Goal: Transaction & Acquisition: Book appointment/travel/reservation

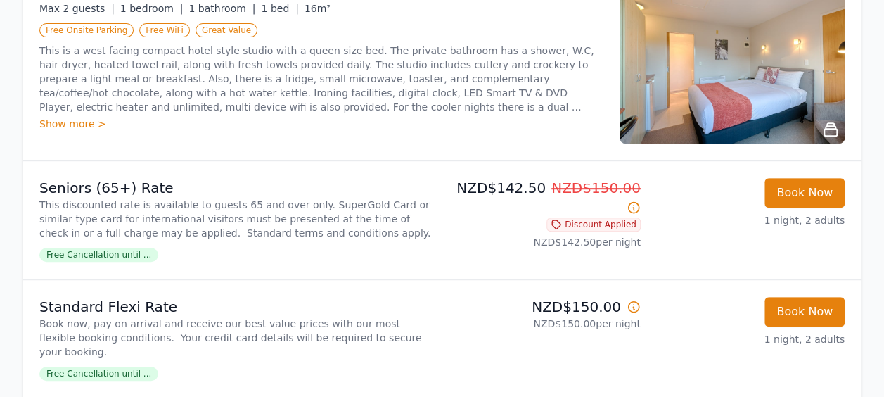
scroll to position [70, 0]
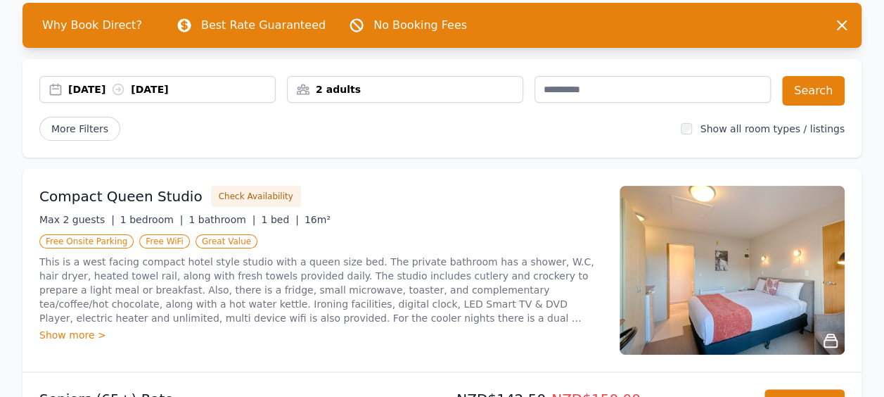
click at [79, 88] on div "[DATE] [DATE]" at bounding box center [171, 89] width 207 height 14
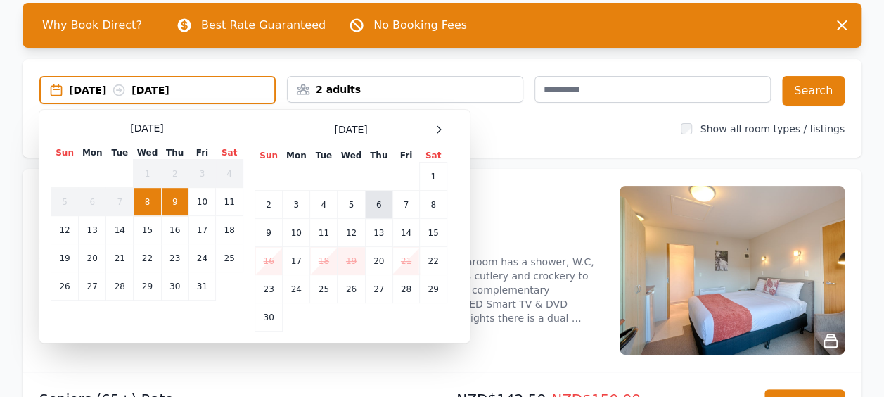
click at [386, 208] on td "6" at bounding box center [378, 205] width 27 height 28
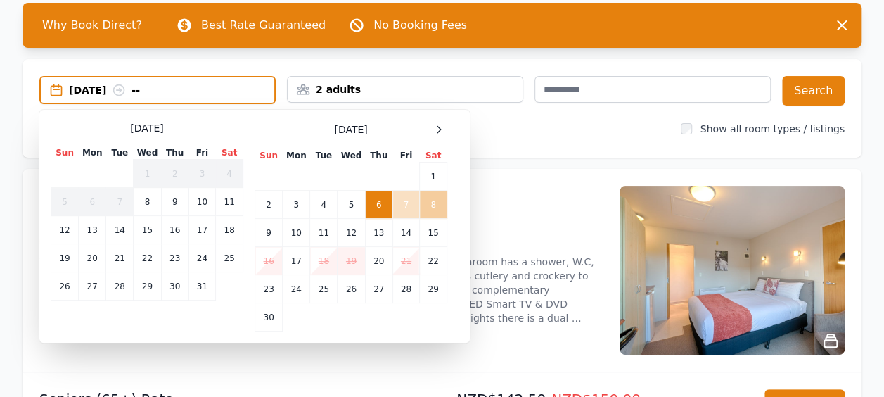
click at [426, 197] on td "8" at bounding box center [433, 205] width 27 height 28
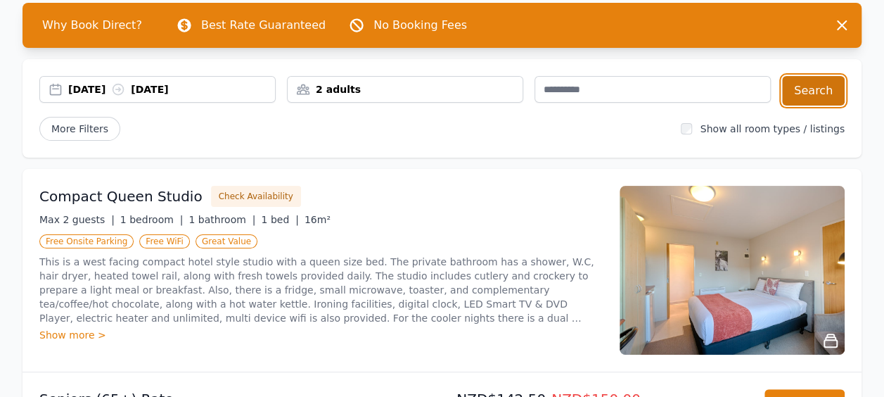
click at [834, 93] on button "Search" at bounding box center [813, 91] width 63 height 30
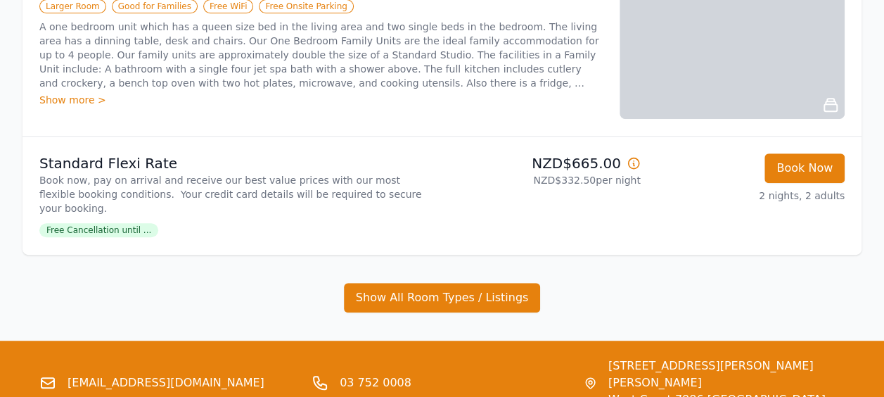
scroll to position [400, 0]
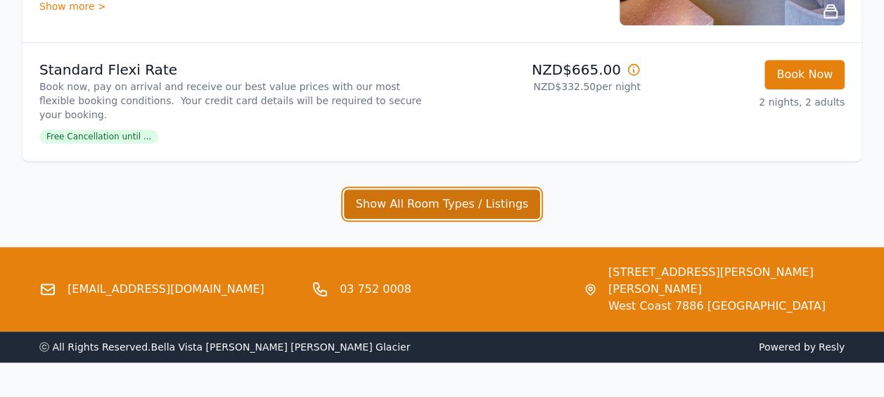
click at [487, 192] on button "Show All Room Types / Listings" at bounding box center [442, 204] width 197 height 30
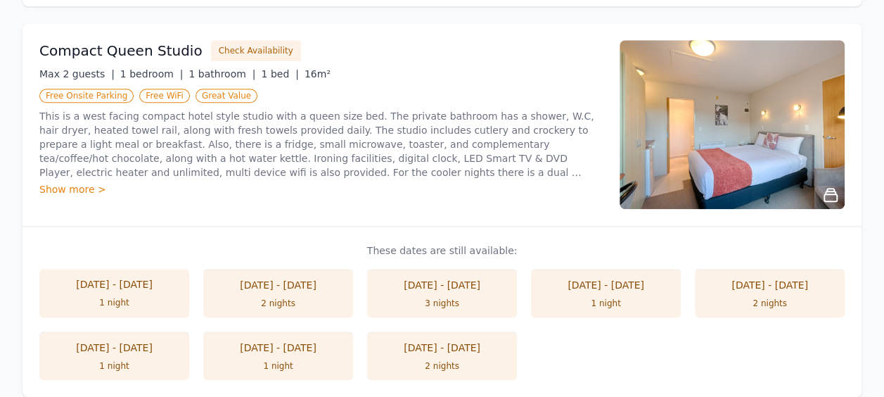
scroll to position [633, 0]
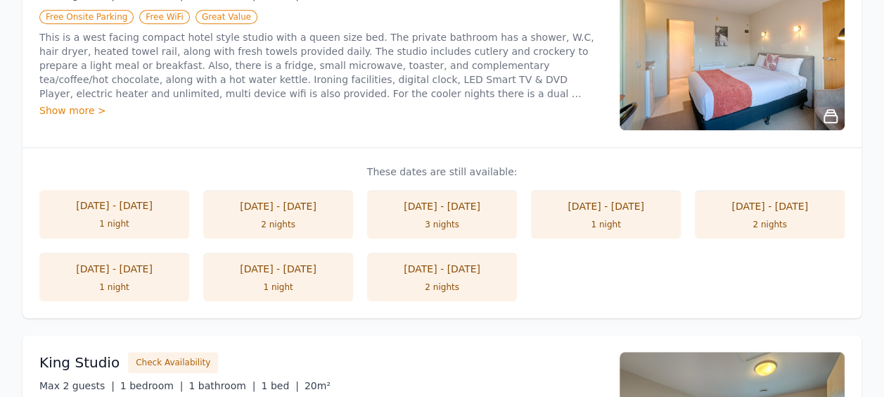
click at [127, 281] on div "1 night" at bounding box center [114, 286] width 122 height 11
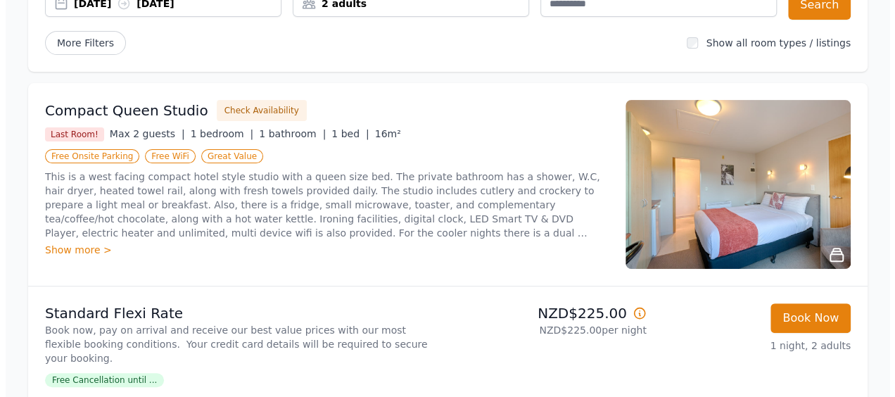
scroll to position [211, 0]
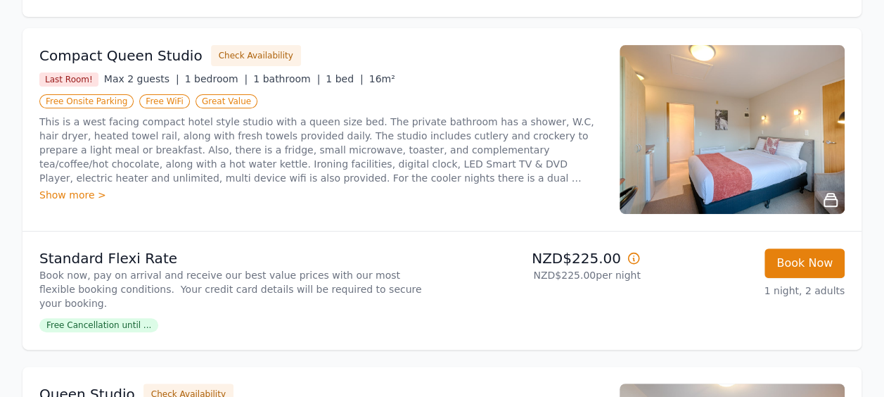
click at [127, 318] on span "Free Cancellation until ..." at bounding box center [98, 325] width 119 height 14
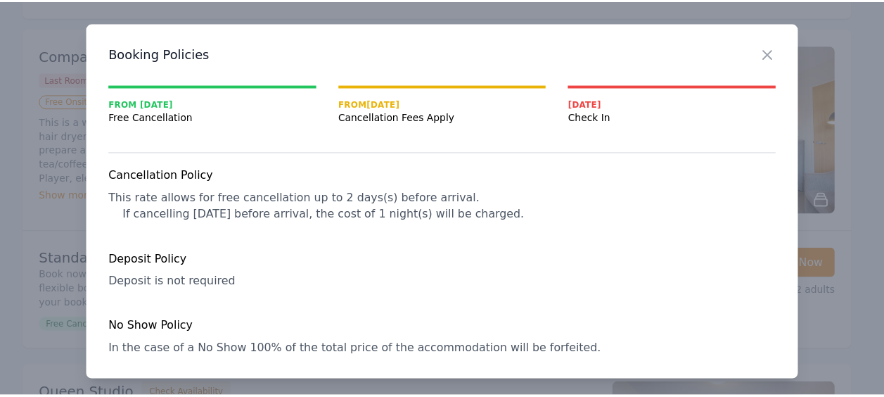
scroll to position [6, 0]
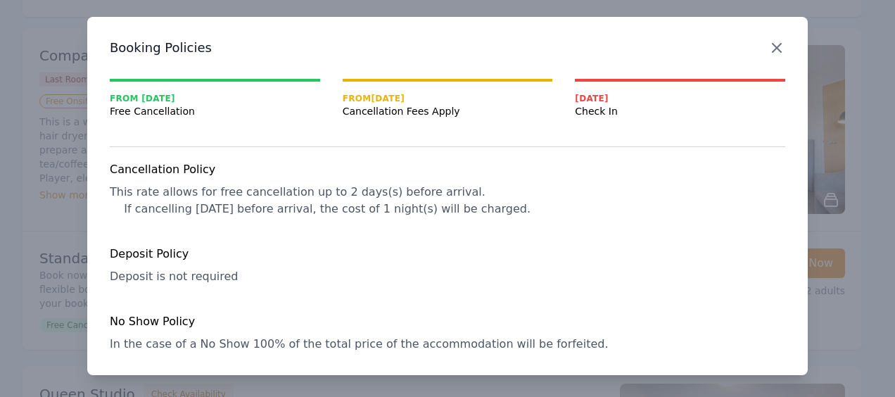
click at [768, 51] on icon "button" at bounding box center [776, 47] width 17 height 17
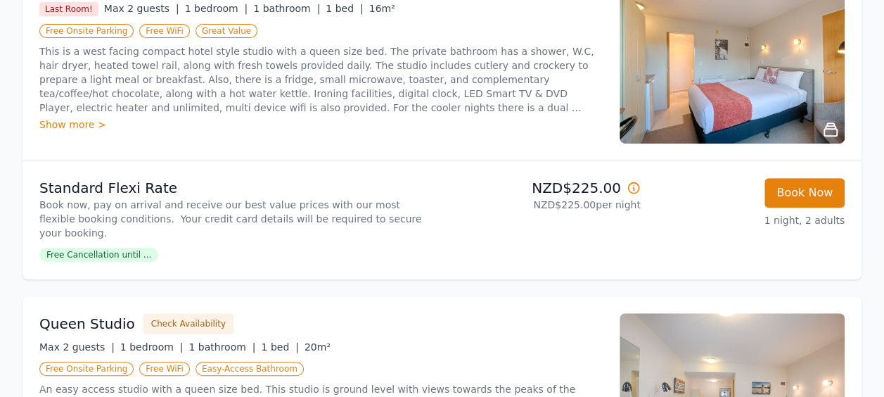
scroll to position [352, 0]
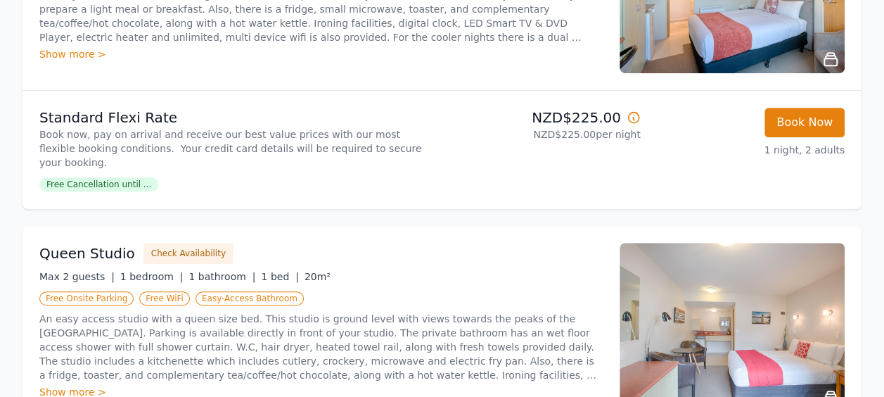
click at [635, 115] on icon at bounding box center [634, 117] width 14 height 14
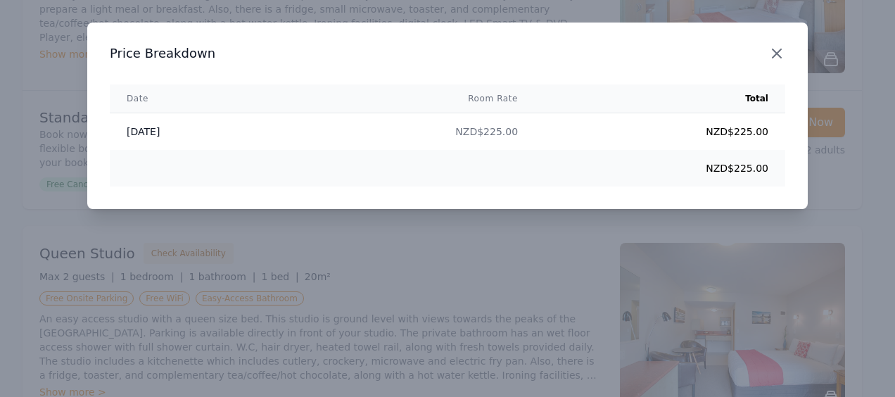
click at [782, 48] on icon "button" at bounding box center [776, 53] width 17 height 17
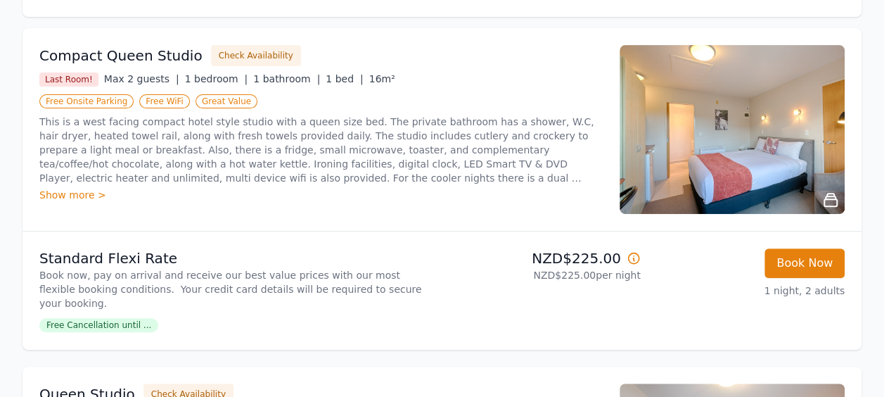
scroll to position [0, 0]
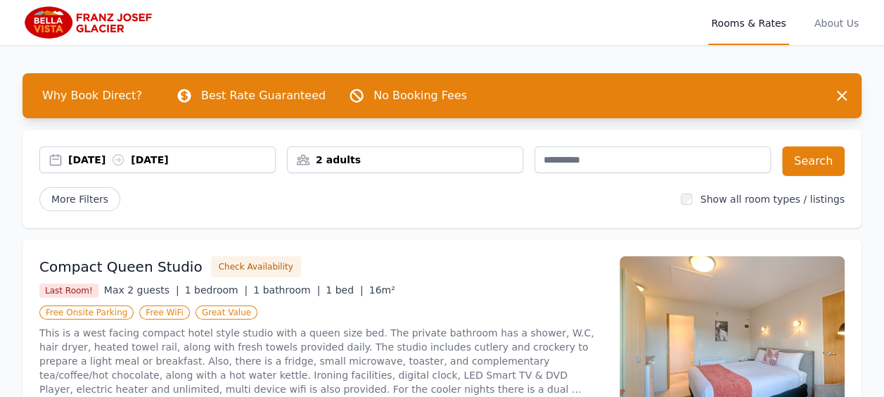
click at [126, 160] on div "[DATE] [DATE]" at bounding box center [171, 160] width 207 height 14
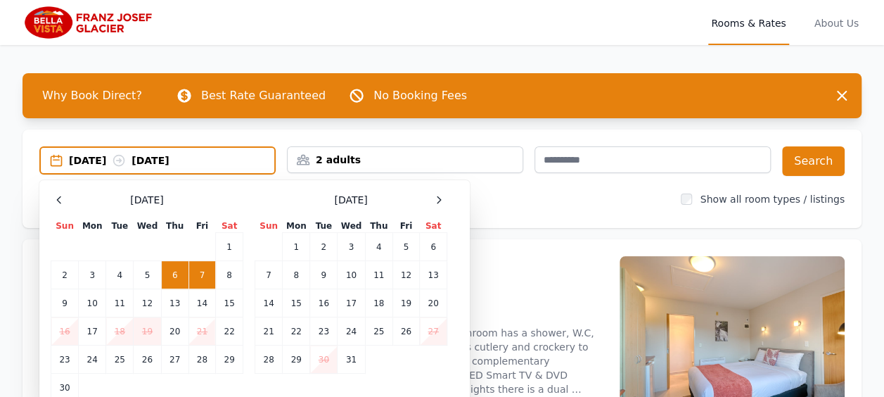
click at [205, 270] on td "7" at bounding box center [202, 275] width 27 height 28
click at [234, 272] on td "8" at bounding box center [229, 275] width 27 height 28
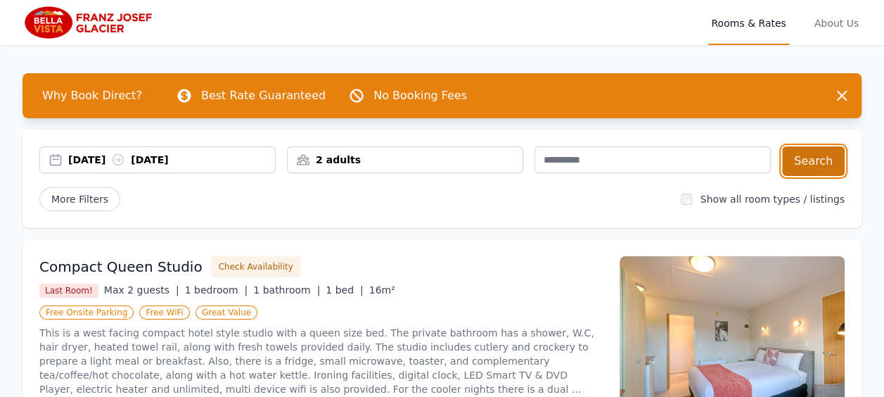
click at [812, 161] on button "Search" at bounding box center [813, 161] width 63 height 30
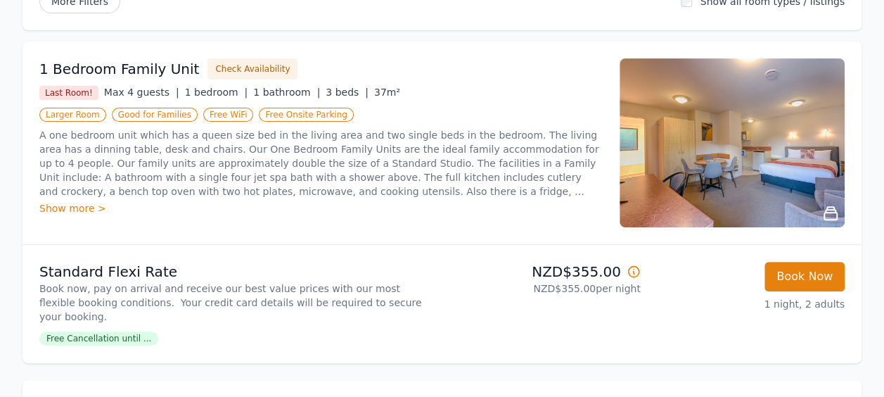
scroll to position [211, 0]
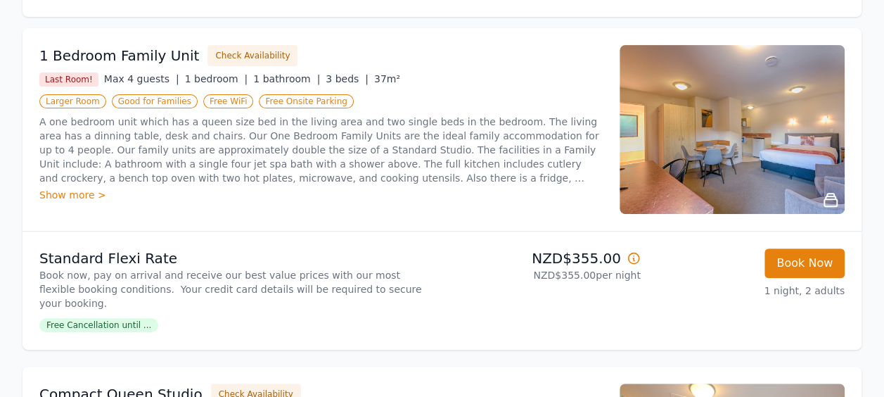
click at [753, 132] on img at bounding box center [732, 129] width 225 height 169
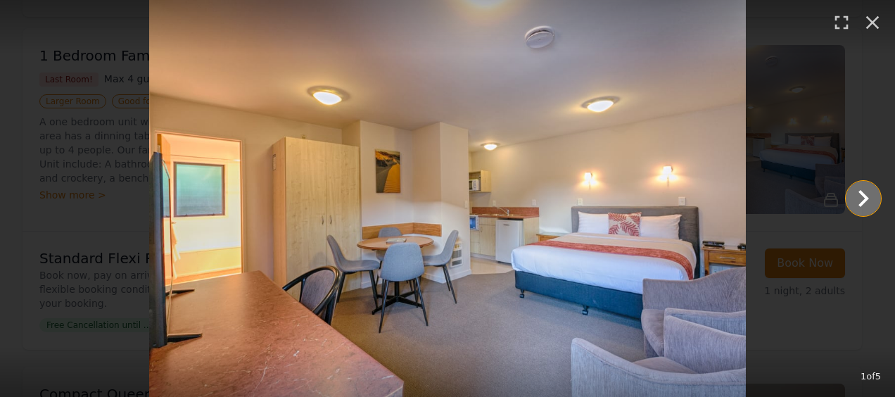
click at [855, 193] on icon "Show slide 2 of 5" at bounding box center [863, 198] width 34 height 34
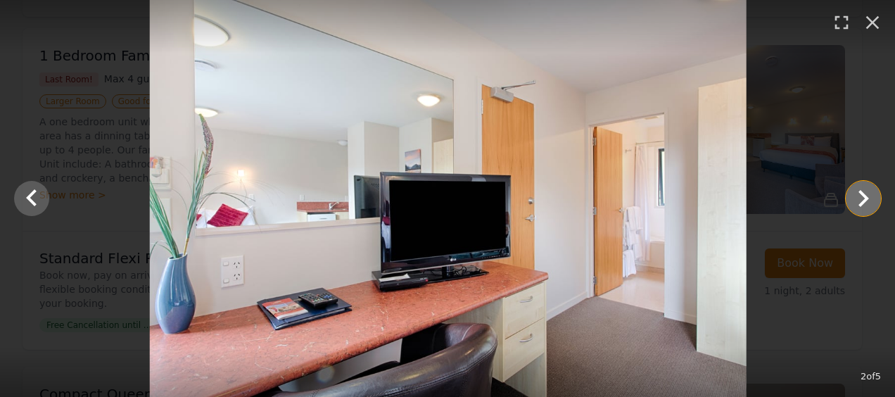
click at [855, 193] on icon "Show slide 3 of 5" at bounding box center [863, 198] width 34 height 34
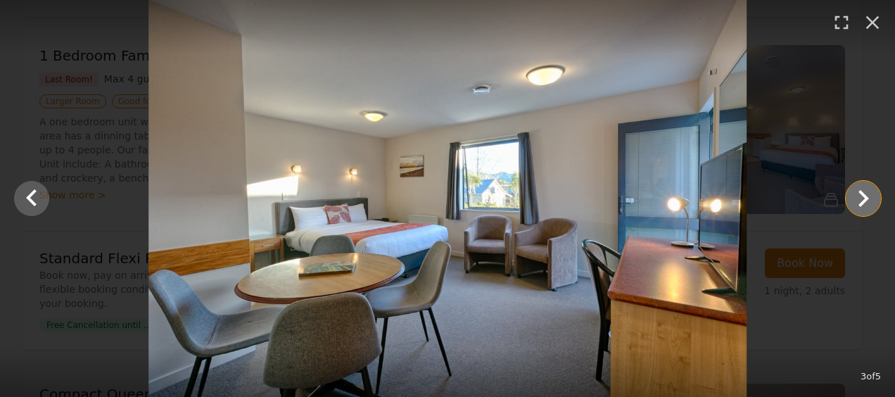
click at [855, 193] on icon "Show slide 4 of 5" at bounding box center [863, 198] width 34 height 34
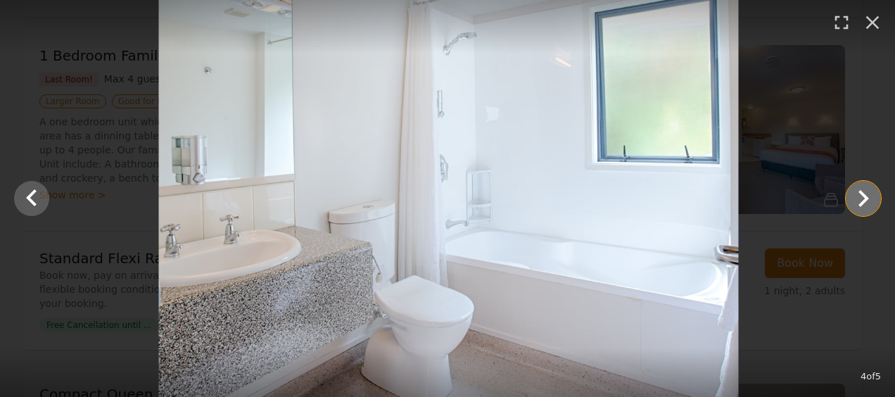
click at [855, 193] on icon "Show slide 5 of 5" at bounding box center [863, 198] width 34 height 34
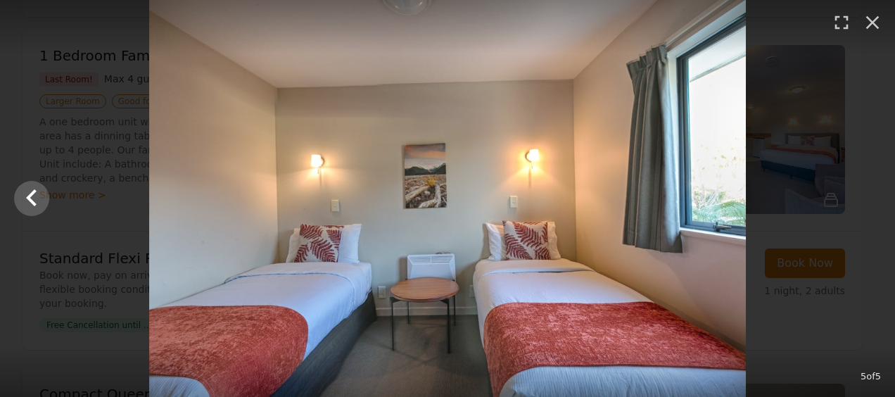
click at [855, 193] on div at bounding box center [447, 198] width 895 height 397
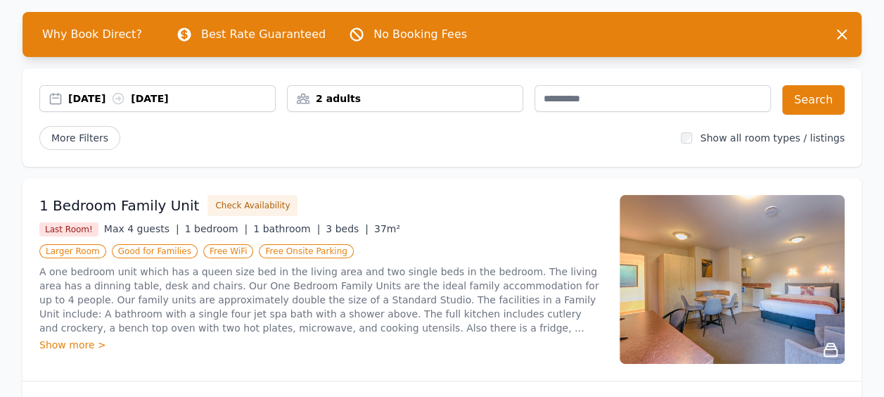
scroll to position [0, 0]
